Goal: Information Seeking & Learning: Learn about a topic

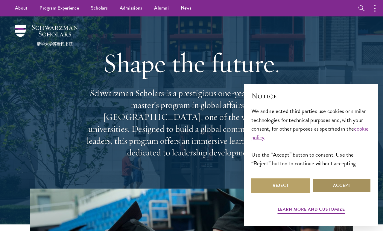
click at [334, 184] on button "Accept" at bounding box center [341, 185] width 59 height 14
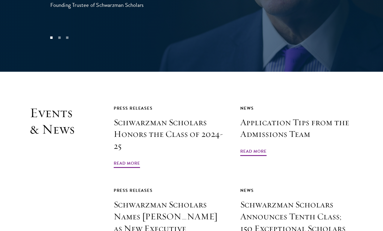
scroll to position [1295, 0]
click at [134, 160] on span "Read More" at bounding box center [127, 164] width 26 height 9
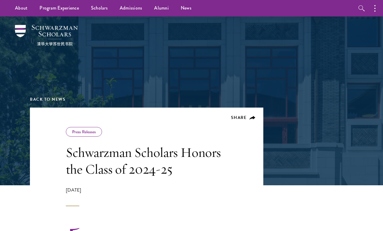
click at [104, 12] on link "Scholars" at bounding box center [99, 8] width 29 height 16
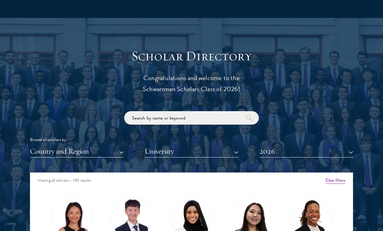
scroll to position [598, 0]
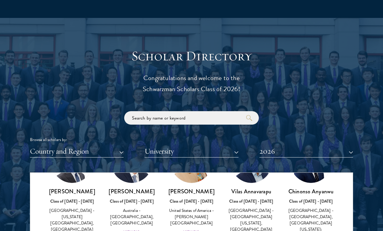
click at [299, 127] on div "Browse all scholars by: Country and Region All Countries and Regions [GEOGRAPHI…" at bounding box center [191, 134] width 323 height 46
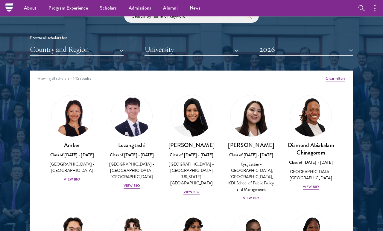
scroll to position [699, 0]
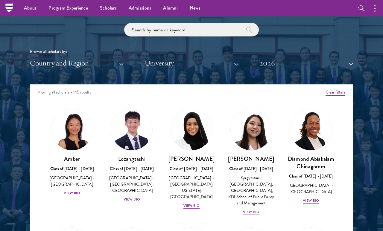
click at [312, 199] on div "View Bio" at bounding box center [310, 201] width 16 height 6
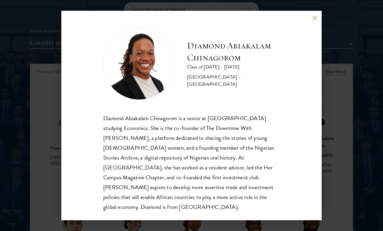
scroll to position [1, 0]
click at [315, 23] on div "Diamond Abiakalam [GEOGRAPHIC_DATA] Class of [DATE] - [DATE] [GEOGRAPHIC_DATA] …" at bounding box center [191, 115] width 260 height 209
click at [351, 31] on div "Diamond Abiakalam [GEOGRAPHIC_DATA] Class of [DATE] - [DATE] [GEOGRAPHIC_DATA] …" at bounding box center [191, 115] width 383 height 231
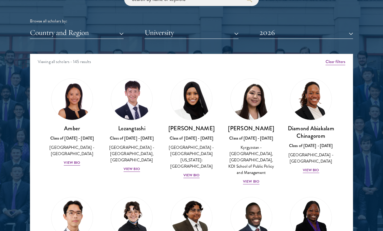
click at [197, 172] on div "View Bio" at bounding box center [191, 175] width 16 height 6
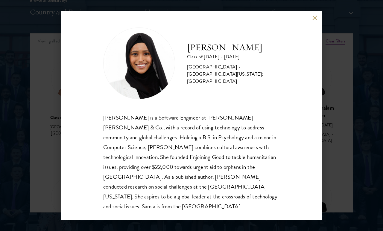
scroll to position [1, 0]
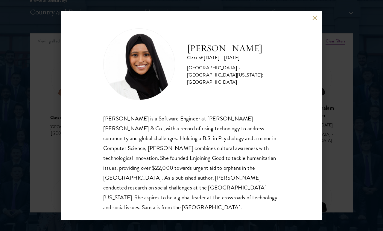
click at [319, 16] on div "[PERSON_NAME] Class of [DATE] - [DATE] [GEOGRAPHIC_DATA] - [GEOGRAPHIC_DATA][US…" at bounding box center [191, 115] width 260 height 209
click at [318, 25] on div "[PERSON_NAME] Class of [DATE] - [DATE] [GEOGRAPHIC_DATA] - [GEOGRAPHIC_DATA][US…" at bounding box center [191, 115] width 260 height 209
click at [332, 65] on div "[PERSON_NAME] Class of [DATE] - [DATE] [GEOGRAPHIC_DATA] - [GEOGRAPHIC_DATA][US…" at bounding box center [191, 115] width 383 height 231
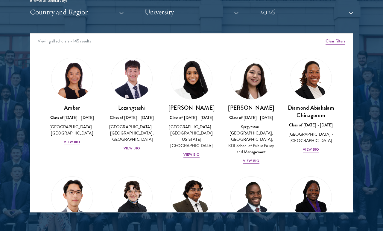
click at [318, 22] on div "Scholar Directory Congratulations and welcome to the Schwarzman Scholars Class …" at bounding box center [191, 61] width 323 height 304
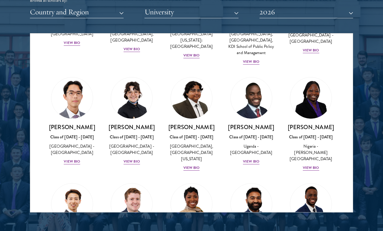
scroll to position [113, 0]
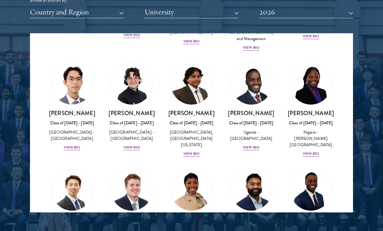
click at [197, 152] on div "View Bio" at bounding box center [191, 154] width 16 height 6
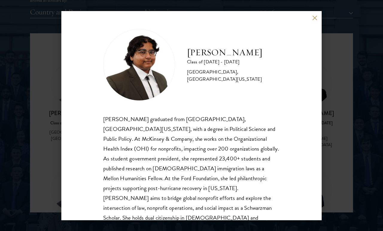
click at [316, 16] on button at bounding box center [314, 18] width 5 height 5
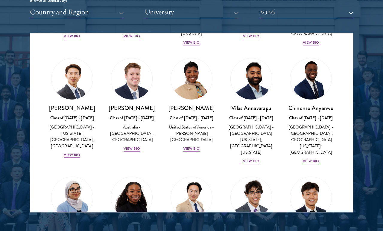
scroll to position [230, 0]
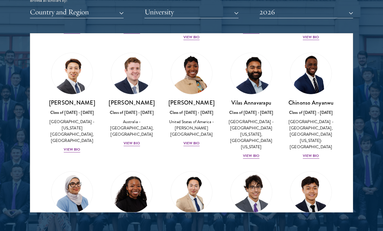
click at [75, 150] on div "View Bio" at bounding box center [72, 150] width 16 height 6
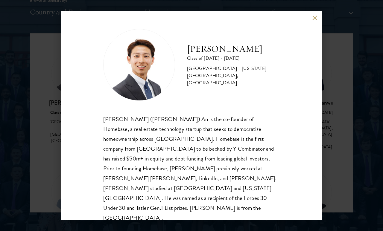
click at [314, 17] on button at bounding box center [314, 18] width 5 height 5
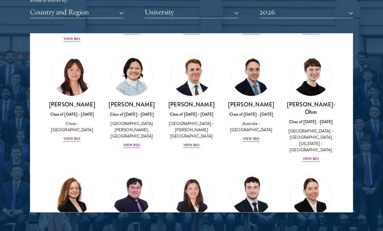
scroll to position [573, 0]
click at [138, 143] on div "View Bio" at bounding box center [131, 146] width 16 height 6
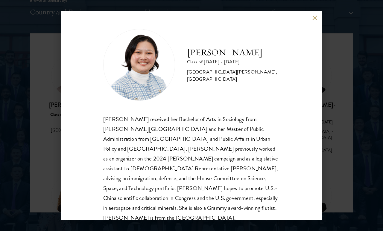
click at [311, 21] on div "[PERSON_NAME] Class of [DATE] - [DATE] [GEOGRAPHIC_DATA] - [PERSON_NAME][GEOGRA…" at bounding box center [191, 115] width 260 height 209
click at [312, 18] on button at bounding box center [314, 18] width 5 height 5
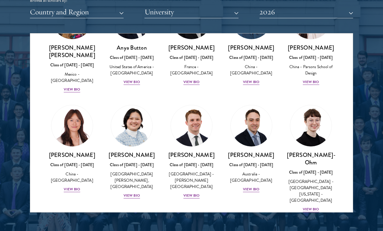
scroll to position [471, 0]
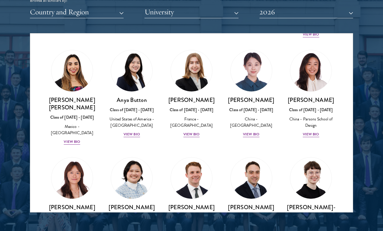
click at [314, 10] on button "2026" at bounding box center [306, 12] width 94 height 12
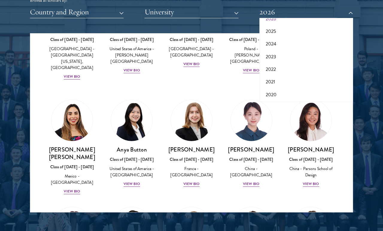
scroll to position [27, 0]
click at [283, 87] on button "2020" at bounding box center [306, 91] width 90 height 13
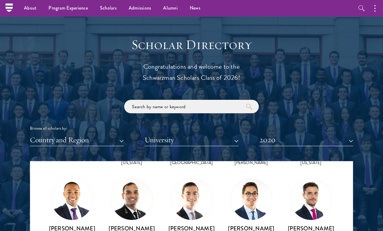
scroll to position [608, 0]
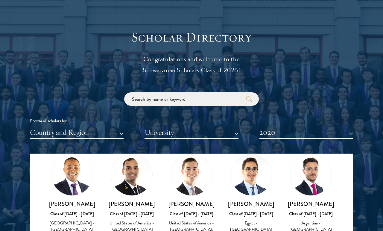
scroll to position [2082, 0]
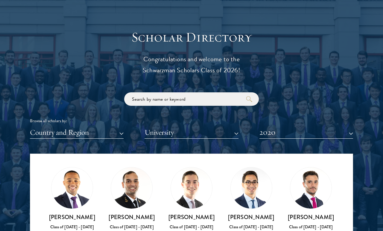
scroll to position [2069, 0]
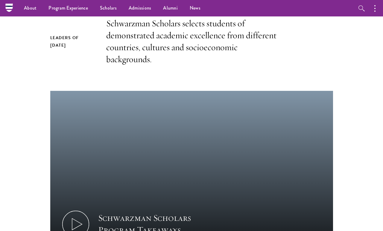
scroll to position [195, 0]
